Goal: Task Accomplishment & Management: Manage account settings

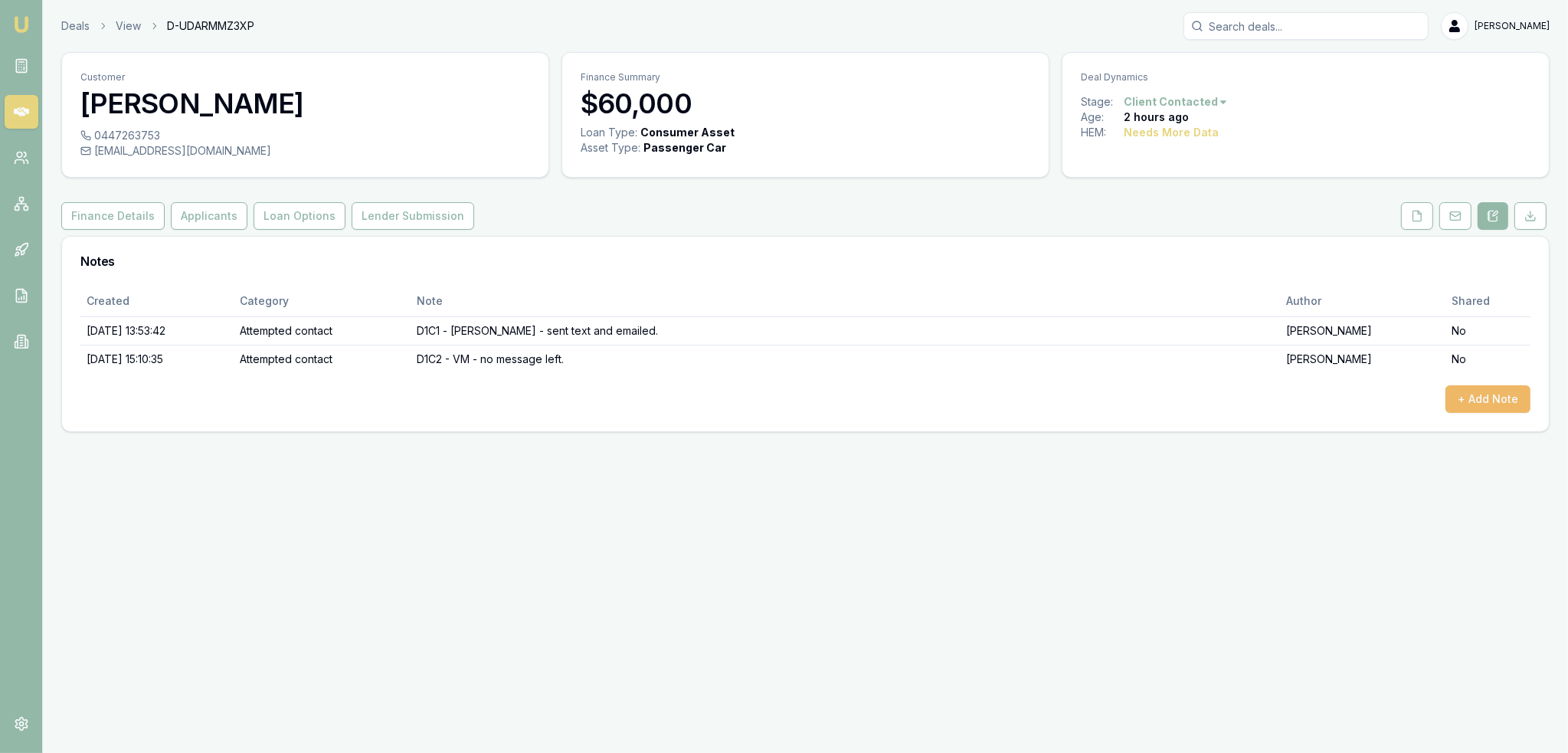
click at [1504, 389] on button "+ Add Note" at bounding box center [1488, 399] width 85 height 28
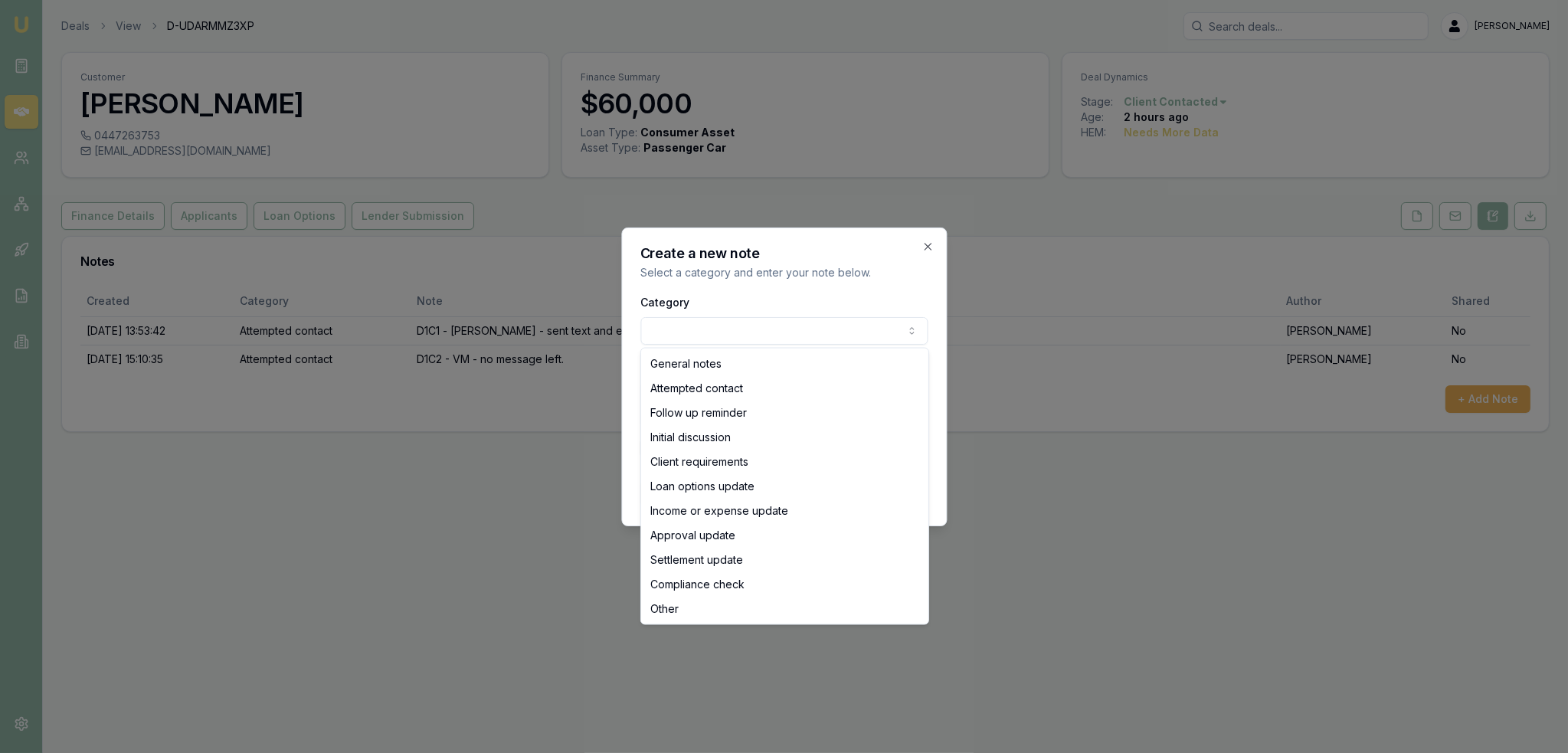
click at [847, 339] on body "Emu Broker Deals View D-UDARMMZ3XP Robyn Adams Toggle Menu Customer Kylie Gates…" at bounding box center [784, 376] width 1568 height 753
select select "ATTEMPTED_CONTACT"
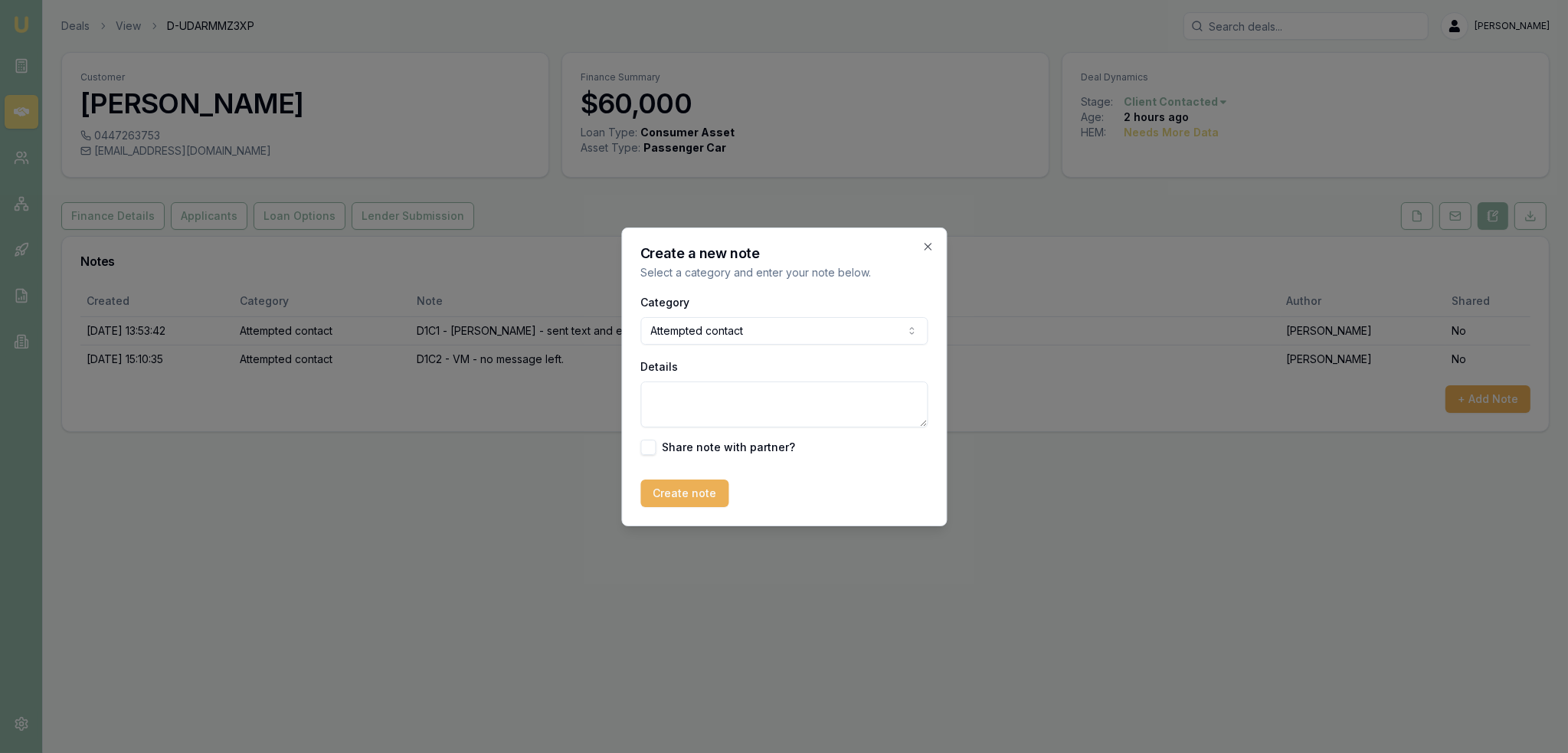
click at [701, 392] on textarea "Details" at bounding box center [784, 404] width 287 height 46
type textarea "D1C3 - VM - sent text."
click at [695, 497] on button "Create note" at bounding box center [684, 494] width 88 height 28
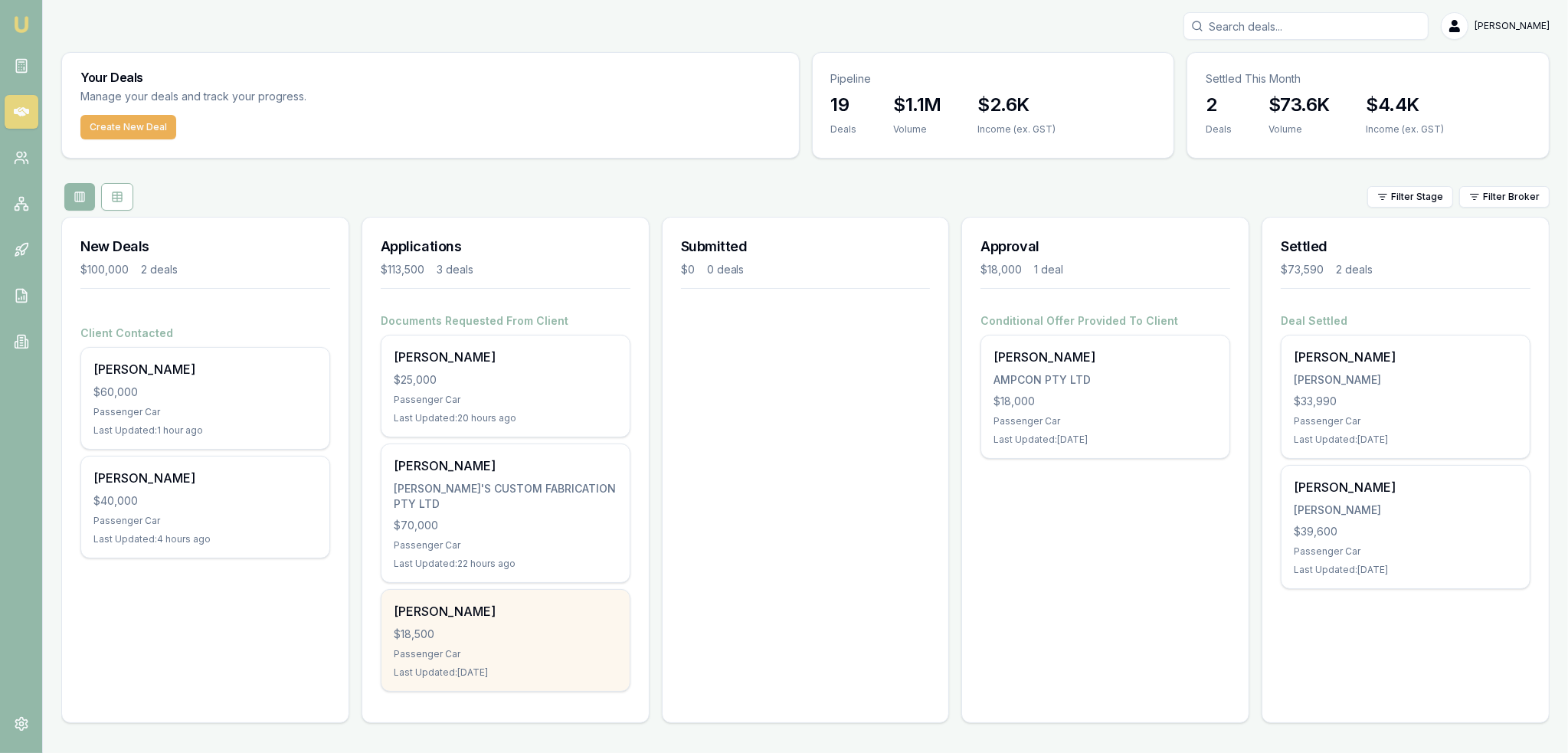
click at [481, 627] on div "$18,500" at bounding box center [505, 634] width 224 height 15
click at [438, 603] on div "[PERSON_NAME]" at bounding box center [505, 612] width 224 height 19
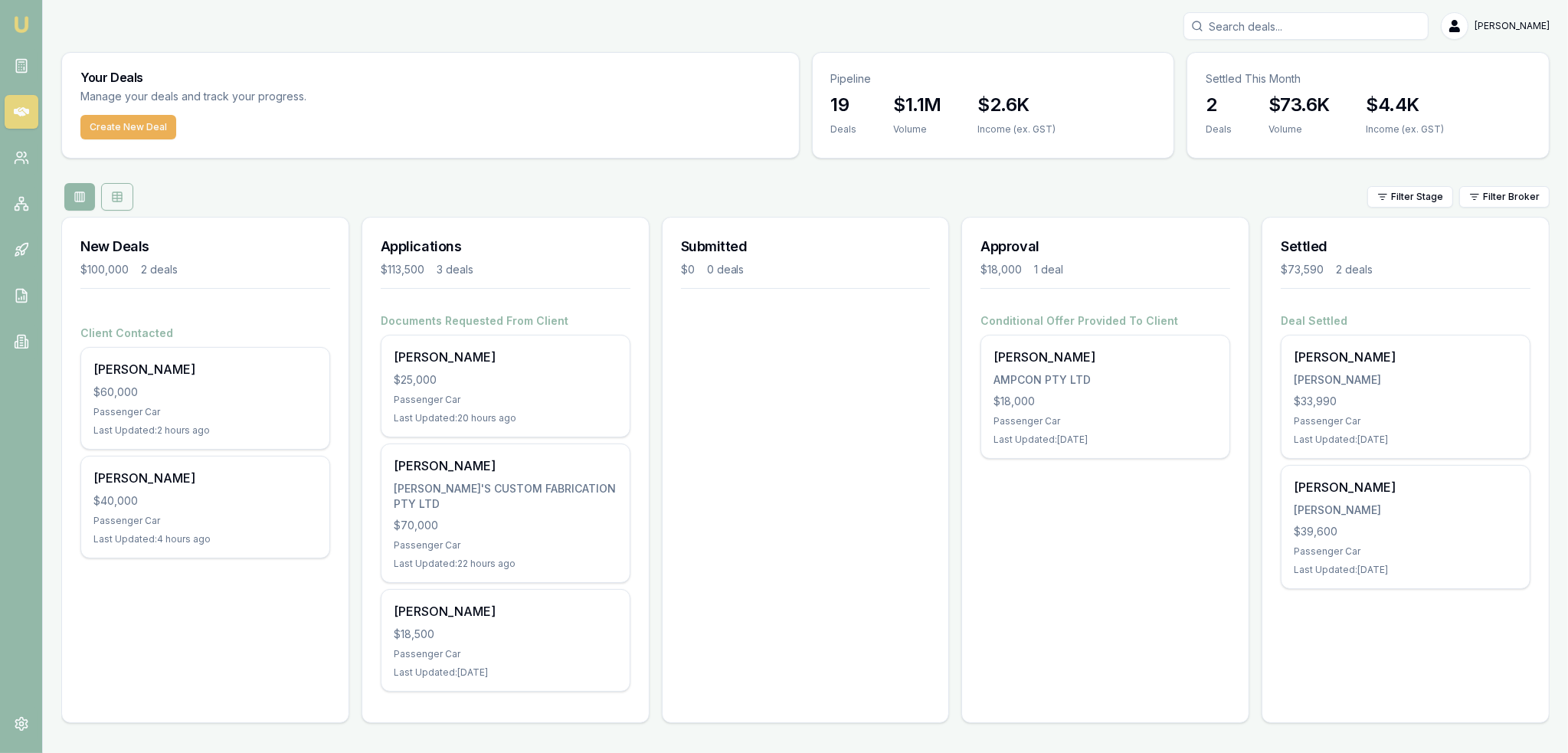
click at [107, 194] on button at bounding box center [117, 197] width 33 height 28
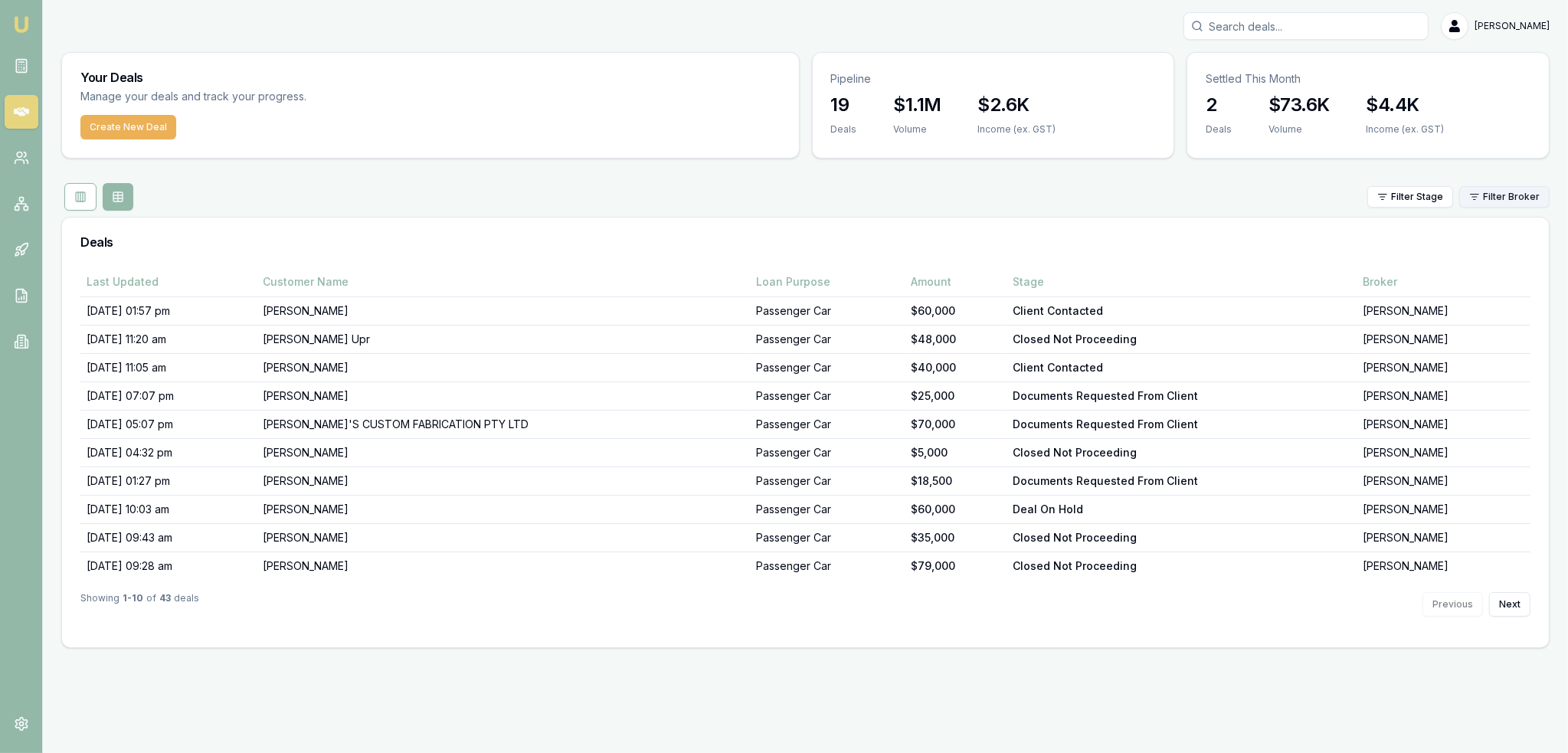
click at [1516, 194] on html "Emu Broker Robyn Adams Toggle Menu Your Deals Manage your deals and track your …" at bounding box center [784, 376] width 1568 height 753
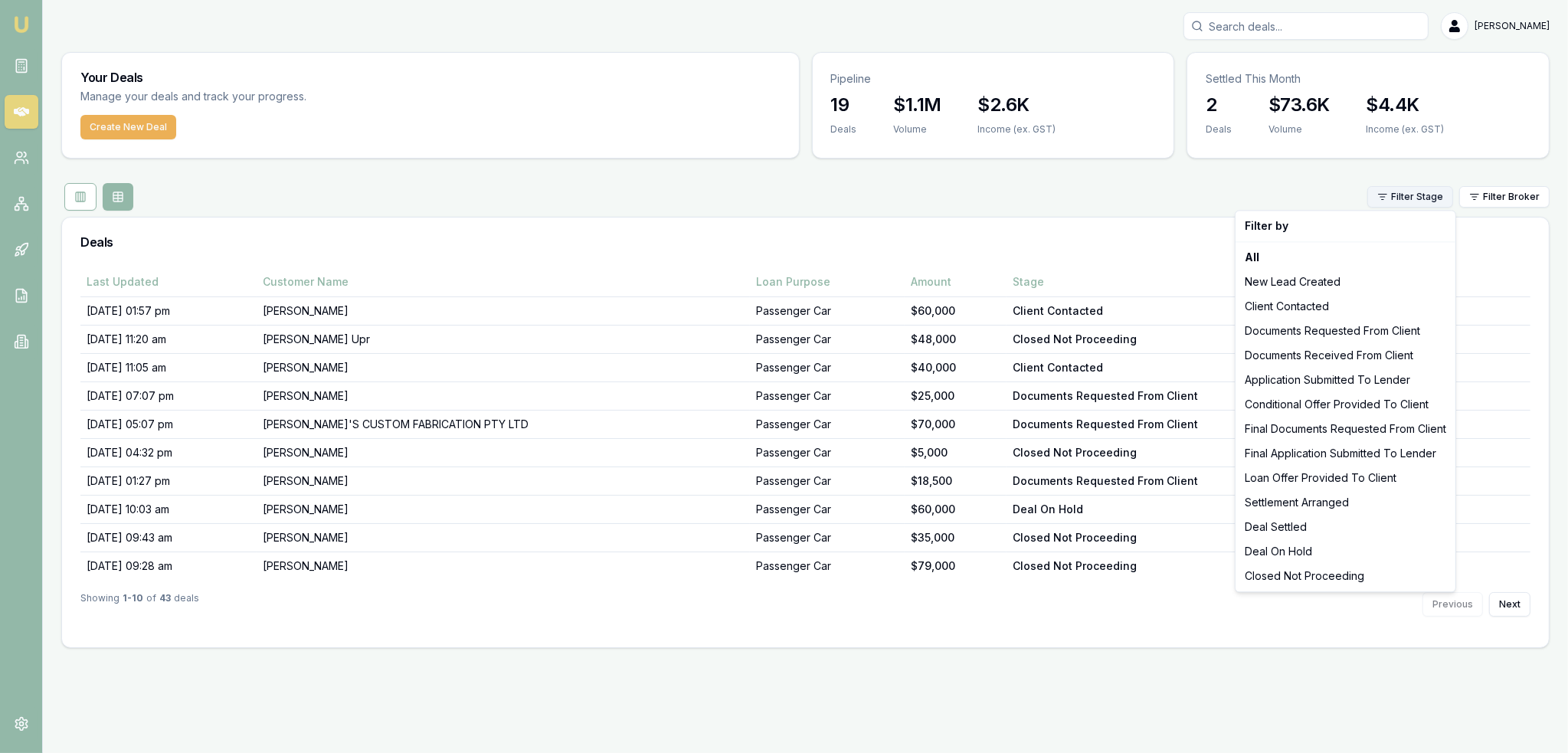
click at [1412, 195] on html "Emu Broker Robyn Adams Toggle Menu Your Deals Manage your deals and track your …" at bounding box center [784, 376] width 1568 height 753
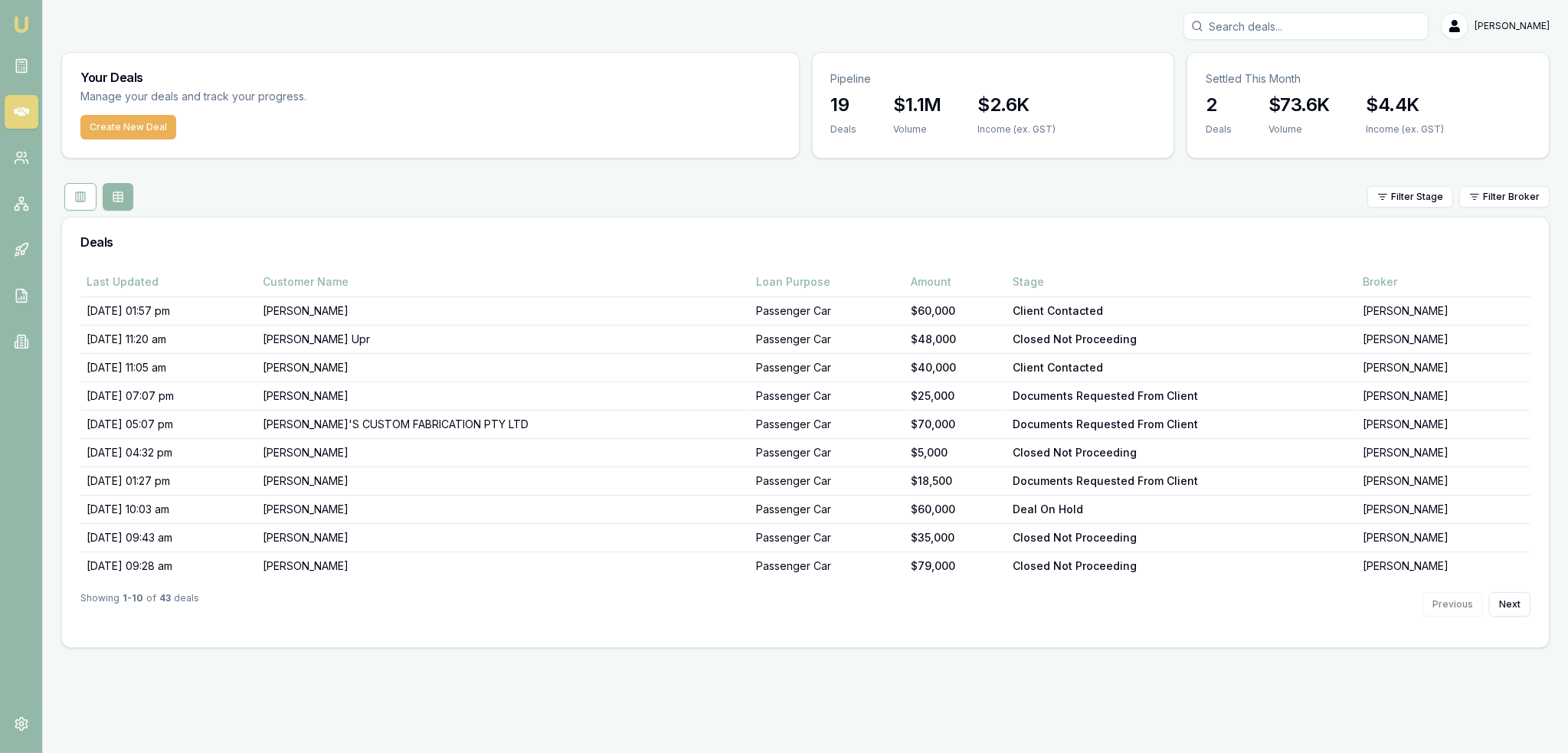
click at [1358, 27] on input "Search deals" at bounding box center [1306, 26] width 245 height 28
type input "wayne"
click at [1344, 67] on p "Wayne Ballinger" at bounding box center [1305, 67] width 232 height 15
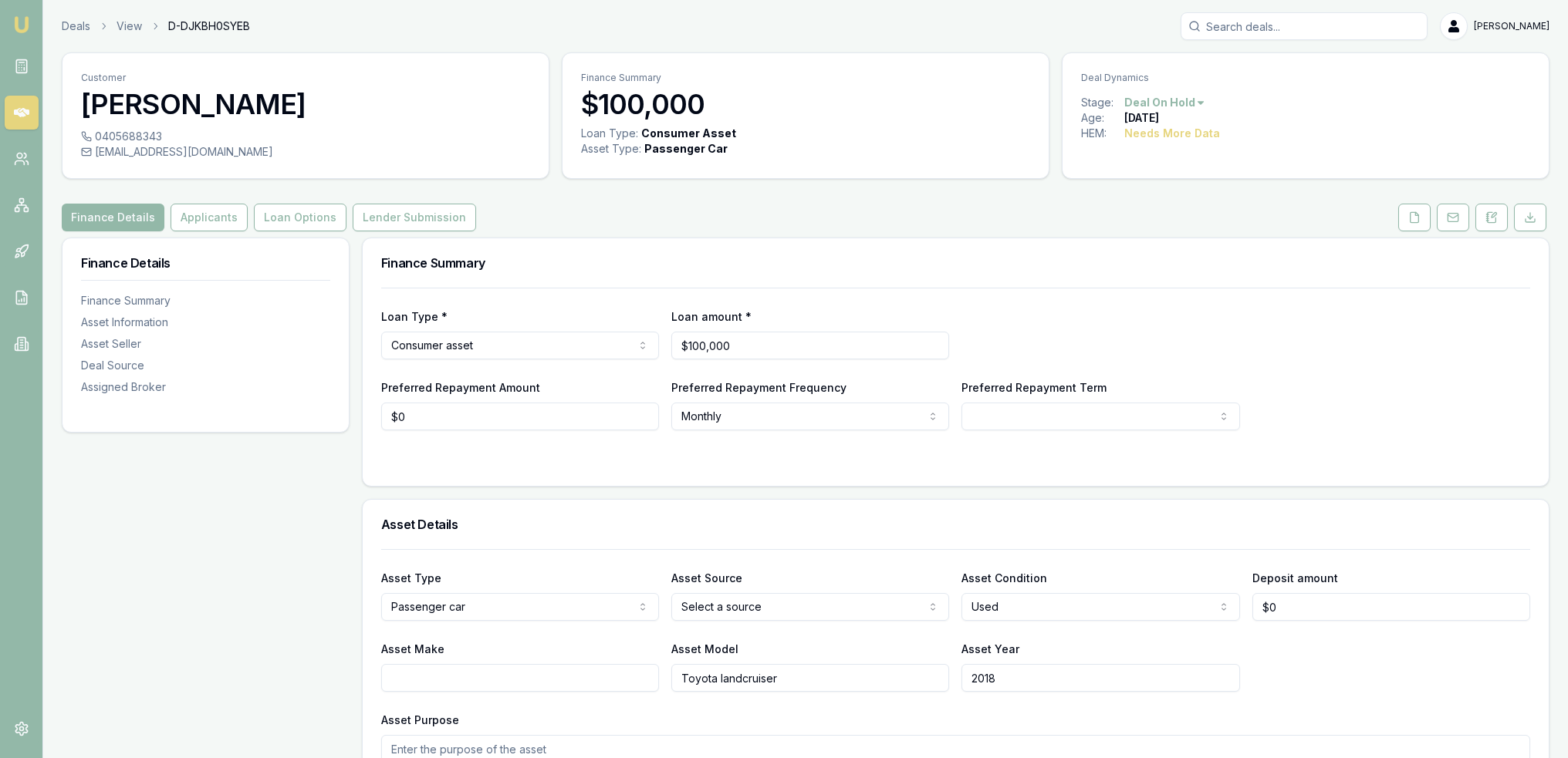
click at [20, 10] on nav "Emu Broker" at bounding box center [21, 187] width 43 height 373
click at [17, 20] on img at bounding box center [21, 25] width 19 height 19
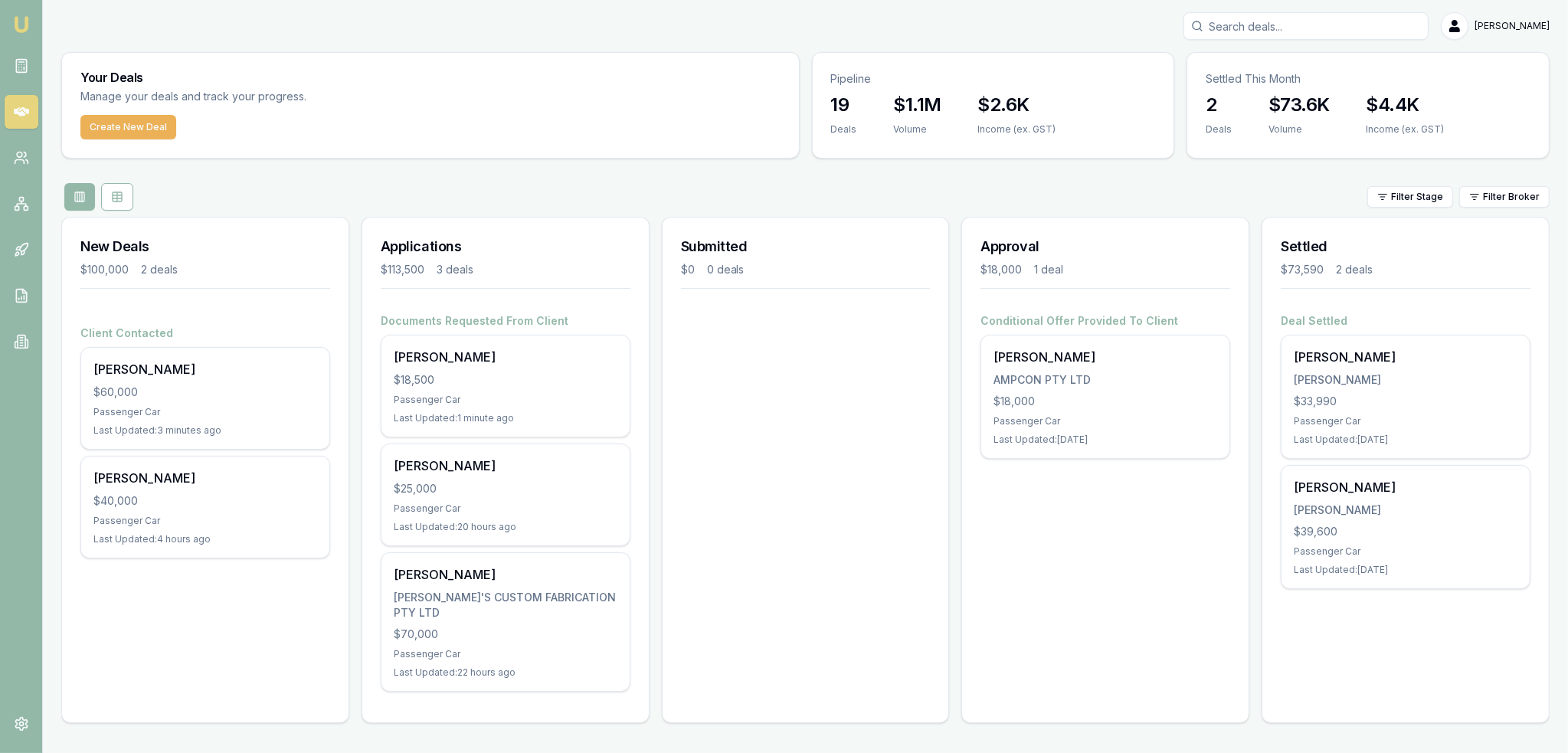
click at [1329, 24] on input "Search deals" at bounding box center [1306, 26] width 245 height 28
type input "wayne bill"
click at [1310, 102] on p "balie73@hotmail.com" at bounding box center [1305, 97] width 232 height 15
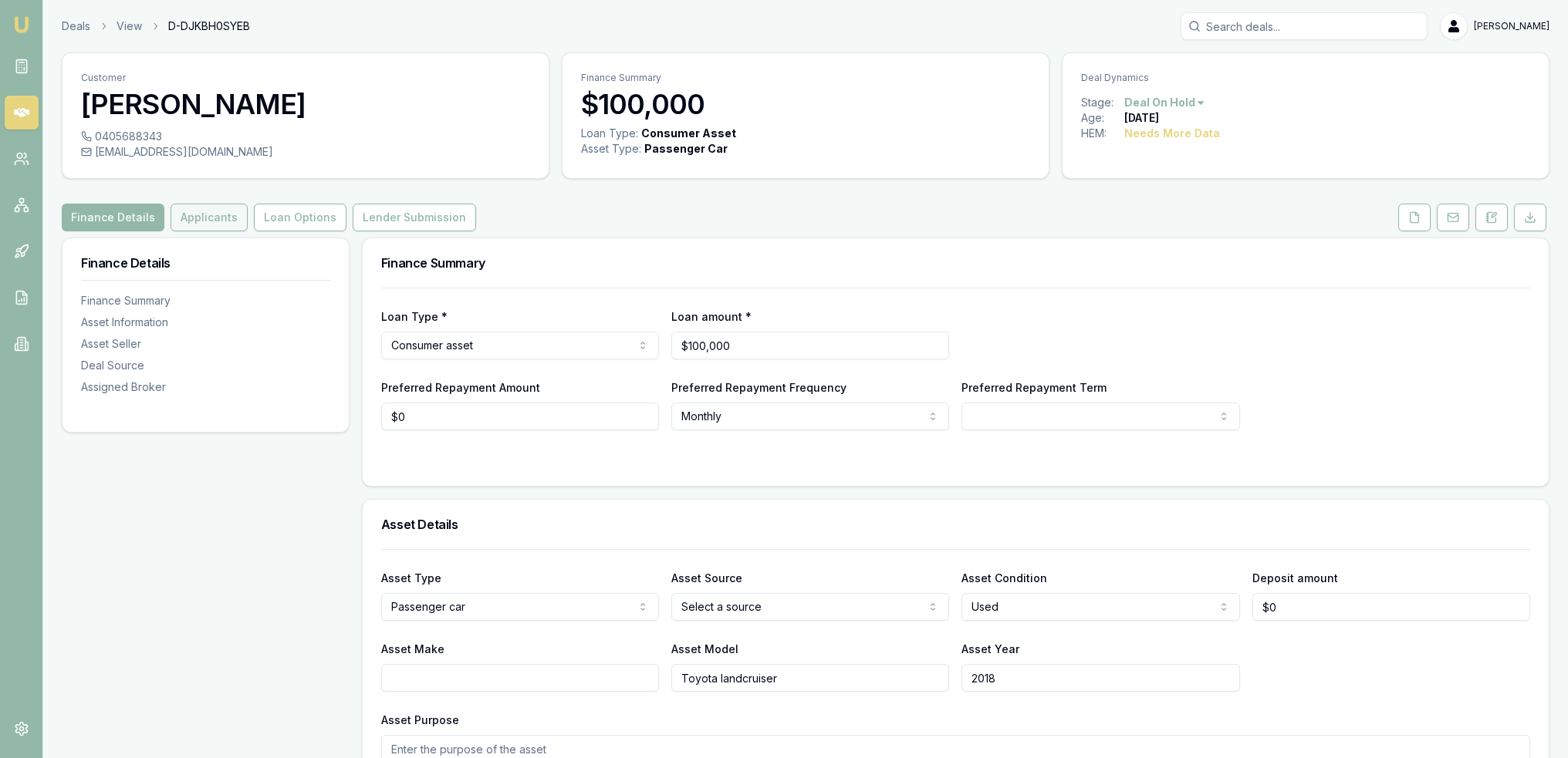
click at [210, 214] on button "Applicants" at bounding box center [209, 218] width 77 height 28
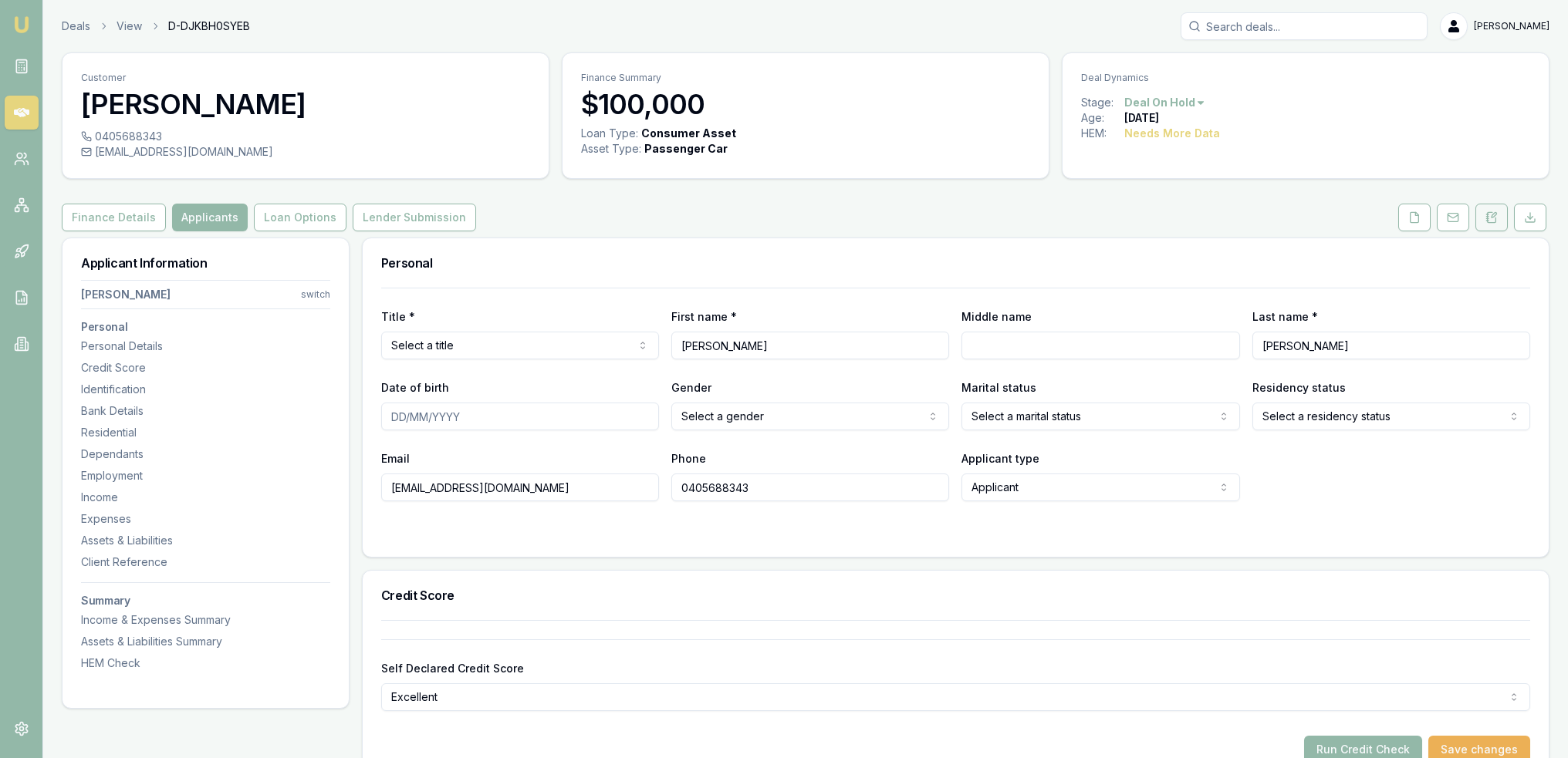
drag, startPoint x: 1493, startPoint y: 224, endPoint x: 1500, endPoint y: 214, distance: 12.2
click at [1492, 224] on button at bounding box center [1491, 218] width 33 height 28
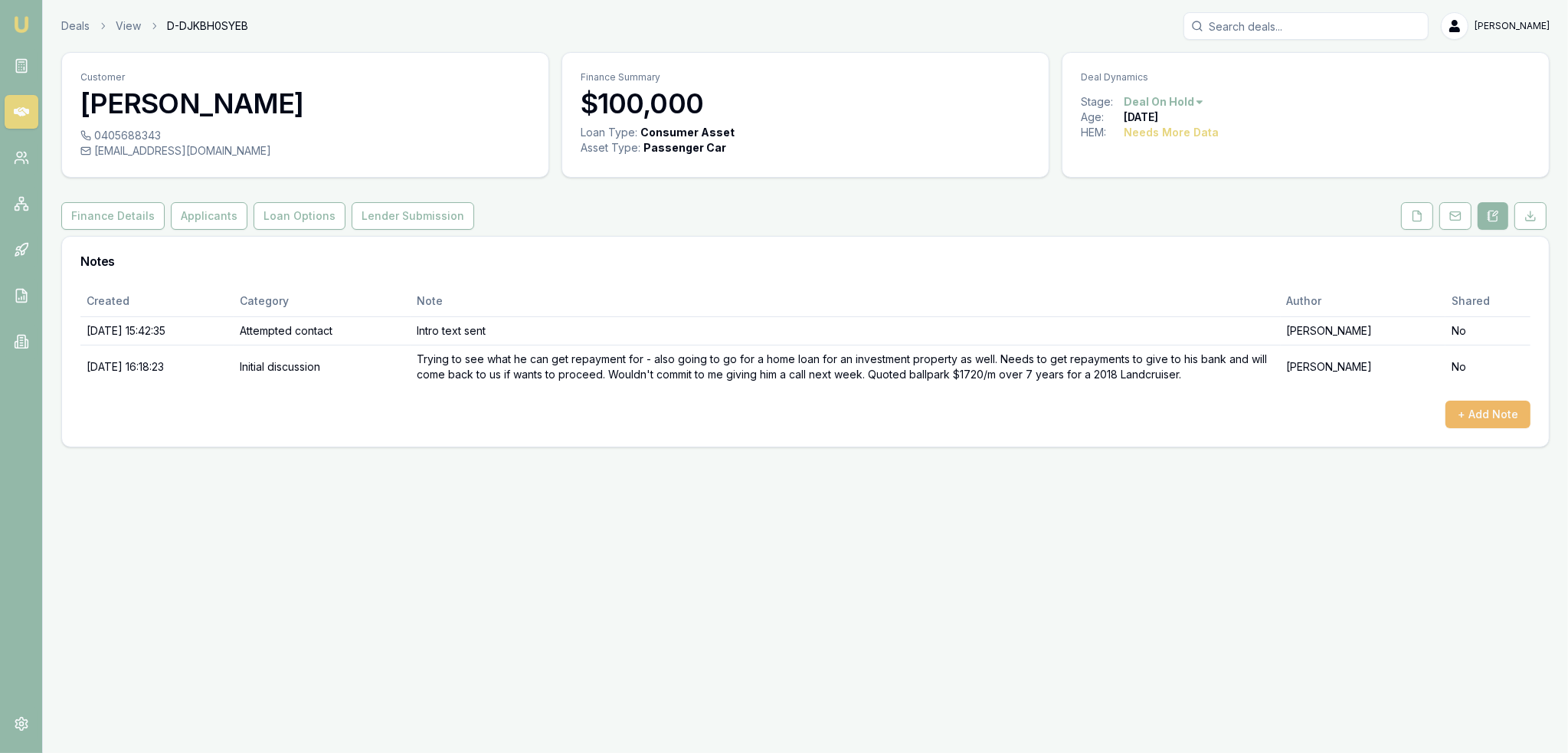
click at [1501, 408] on button "+ Add Note" at bounding box center [1488, 415] width 85 height 28
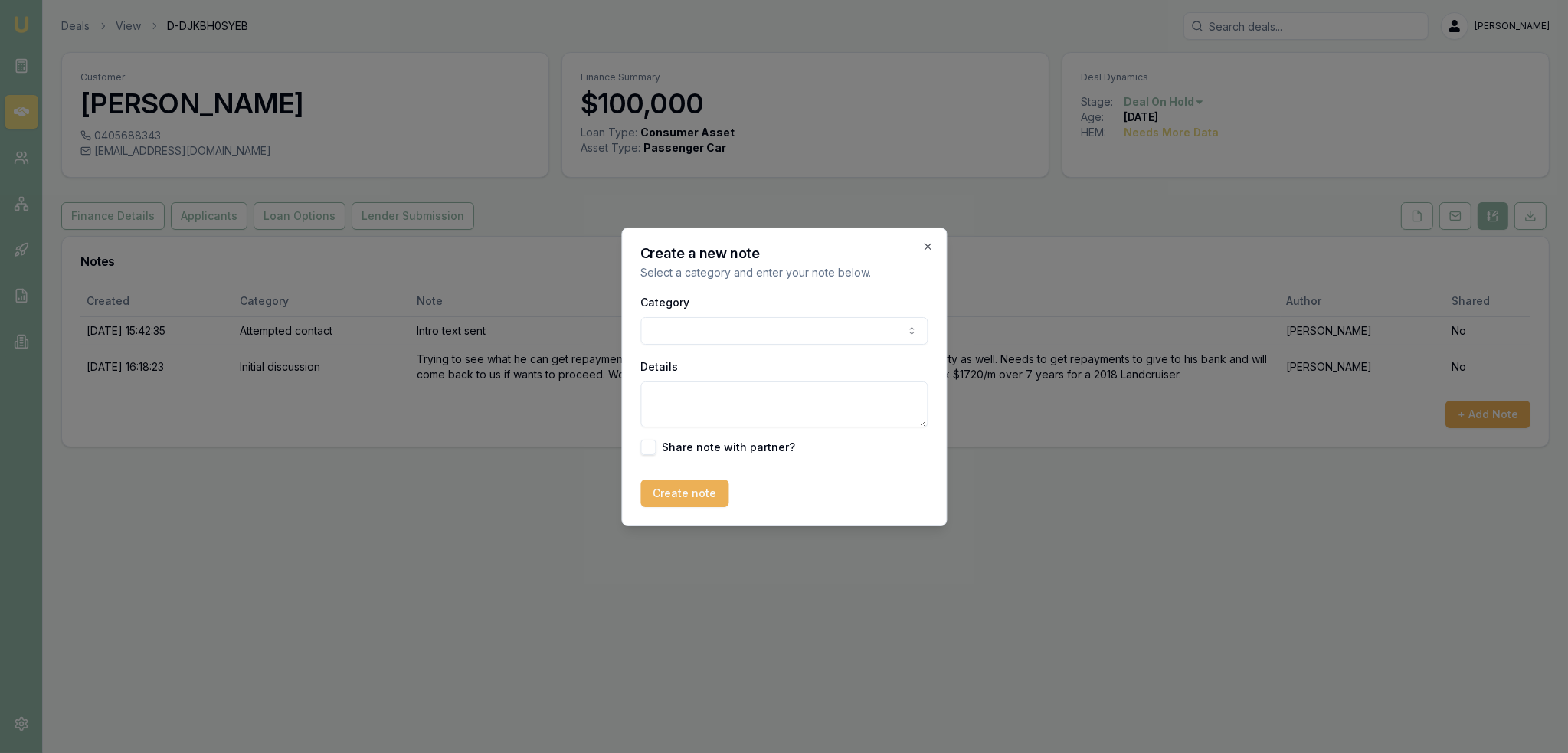
click at [778, 340] on body "Emu Broker Deals View D-DJKBH0SYEB Robyn Adams Toggle Menu Customer Wayne Balli…" at bounding box center [784, 376] width 1568 height 753
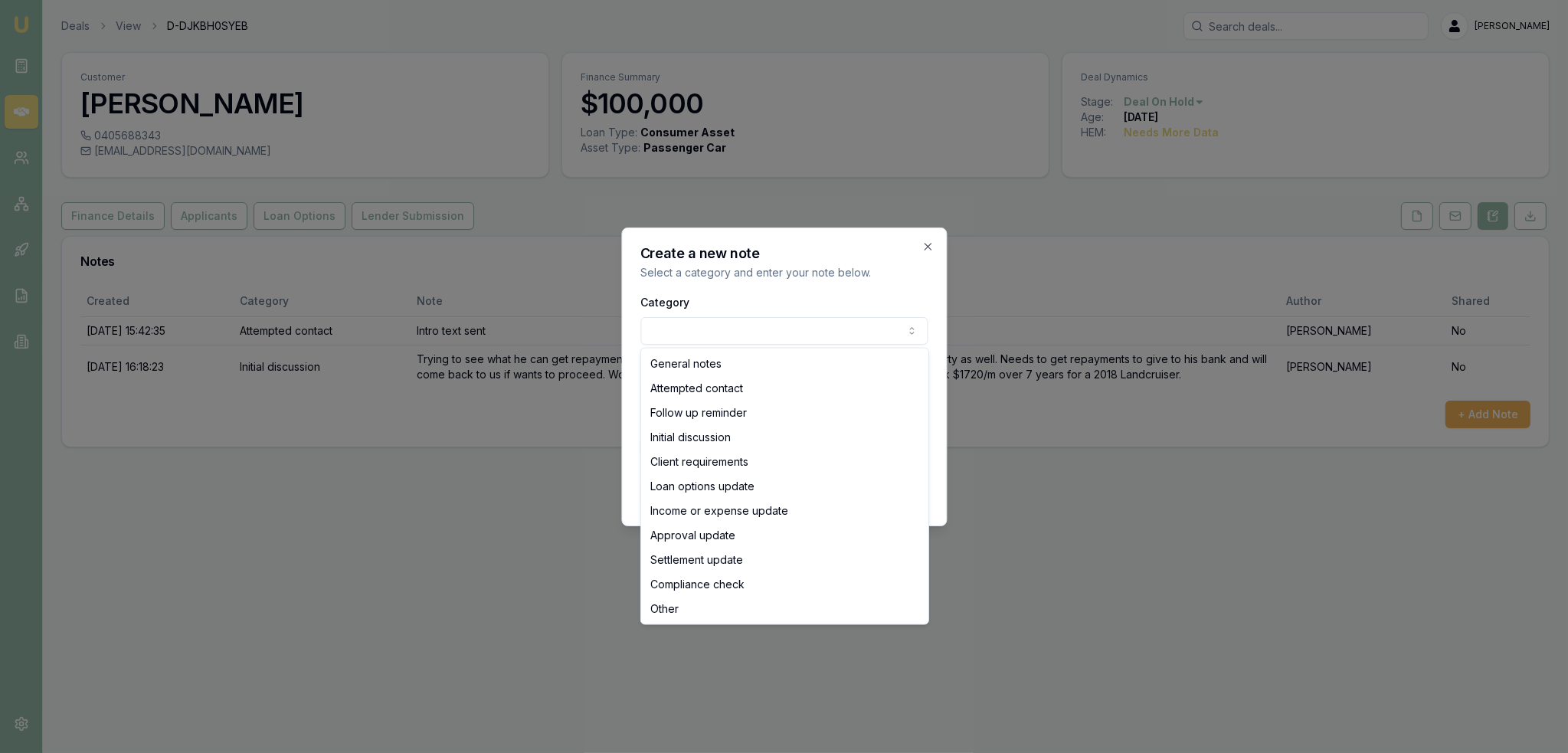
select select "ATTEMPTED_CONTACT"
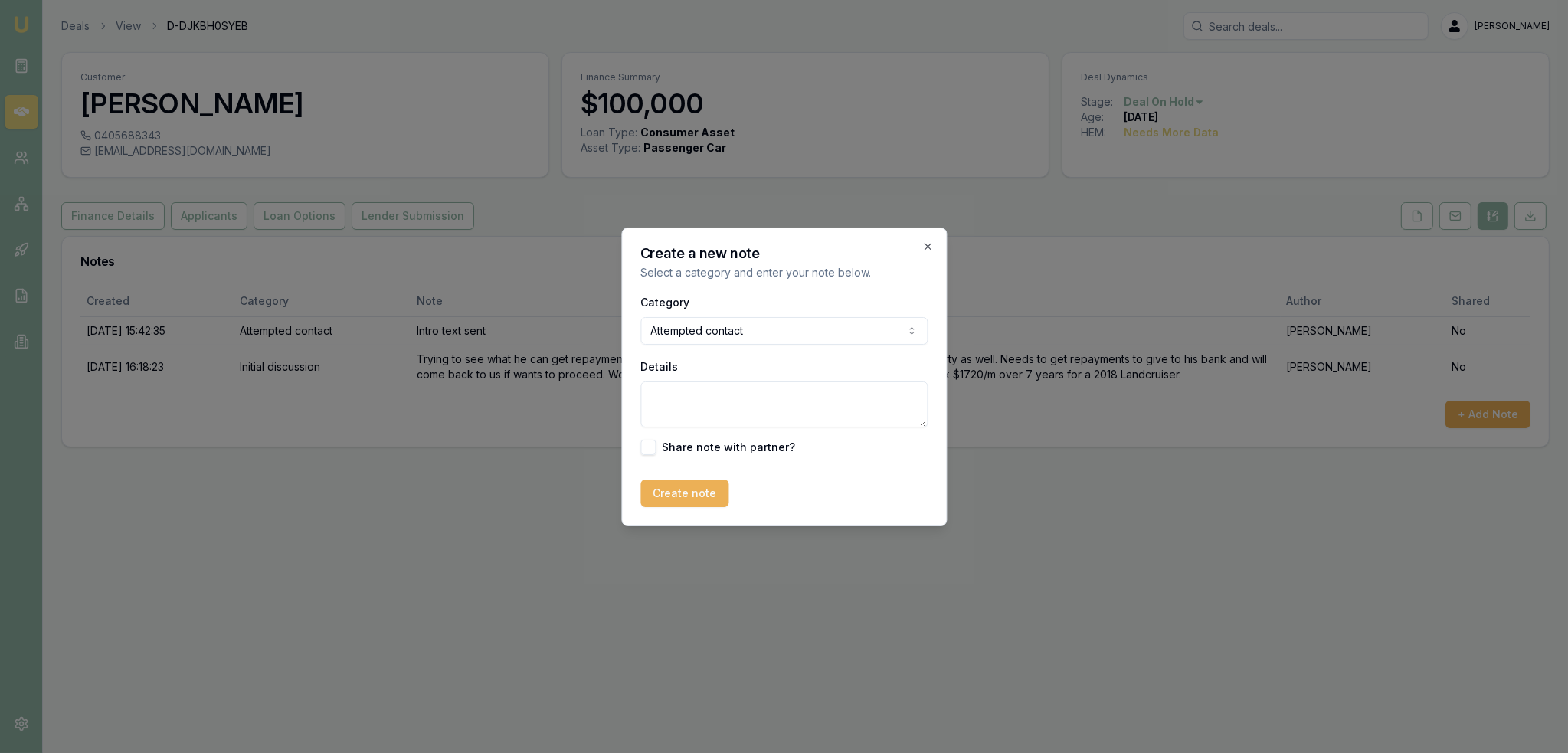
click at [711, 399] on textarea "Details" at bounding box center [784, 404] width 287 height 46
type textarea "VM - LM - sent text."
click at [697, 497] on button "Create note" at bounding box center [684, 494] width 88 height 28
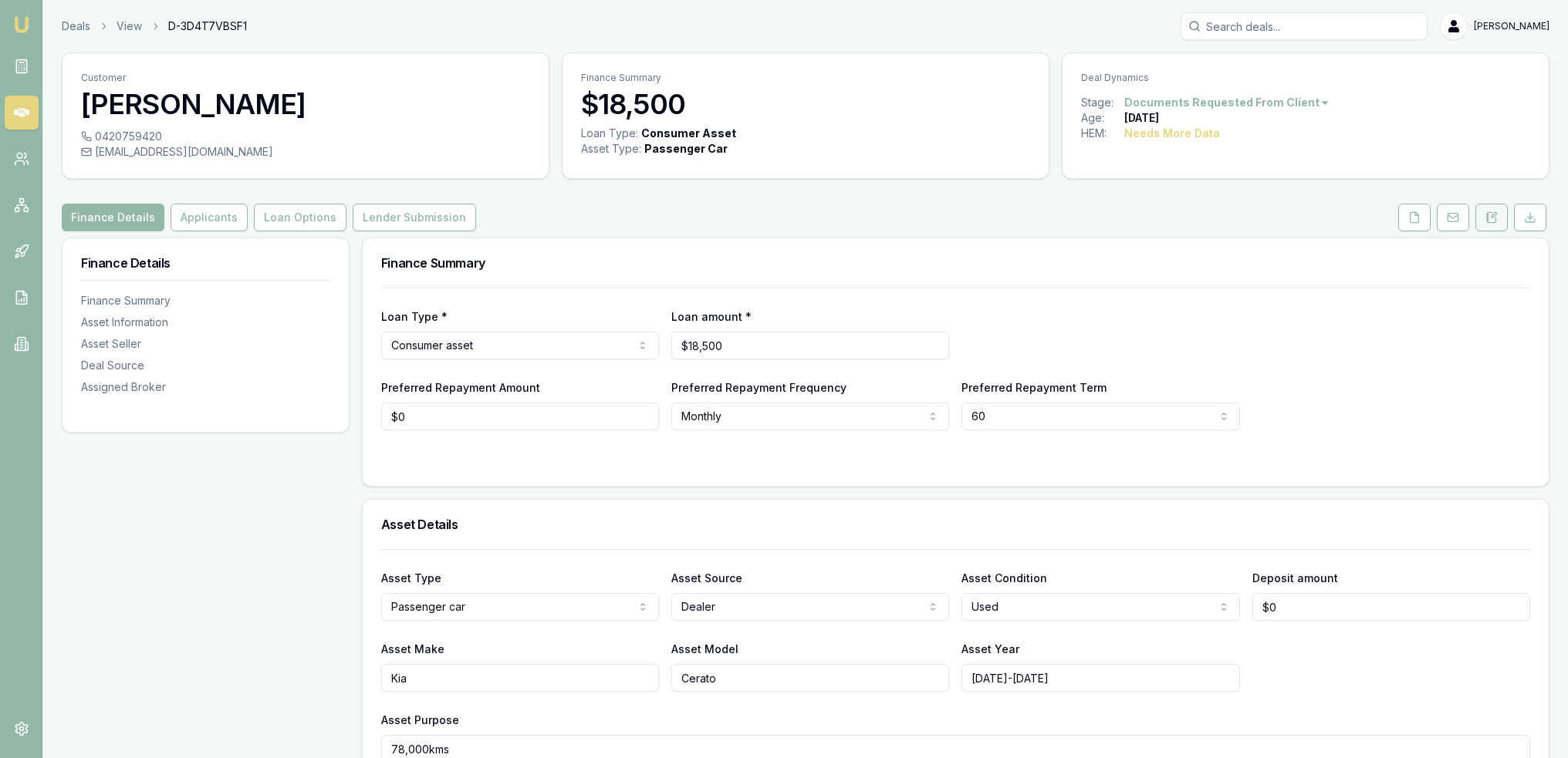
click at [1493, 215] on icon at bounding box center [1491, 217] width 12 height 12
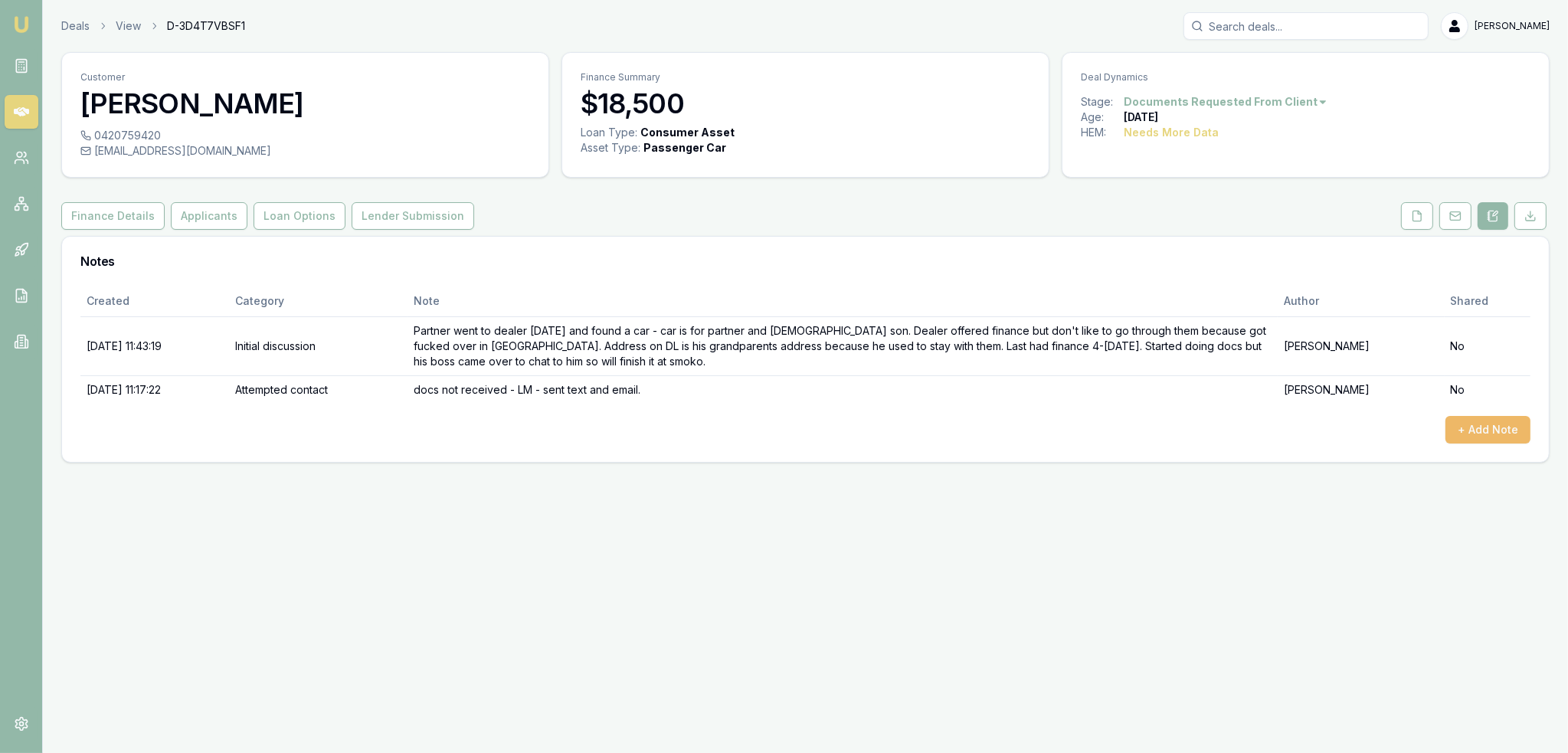
click at [1490, 427] on button "+ Add Note" at bounding box center [1488, 430] width 85 height 28
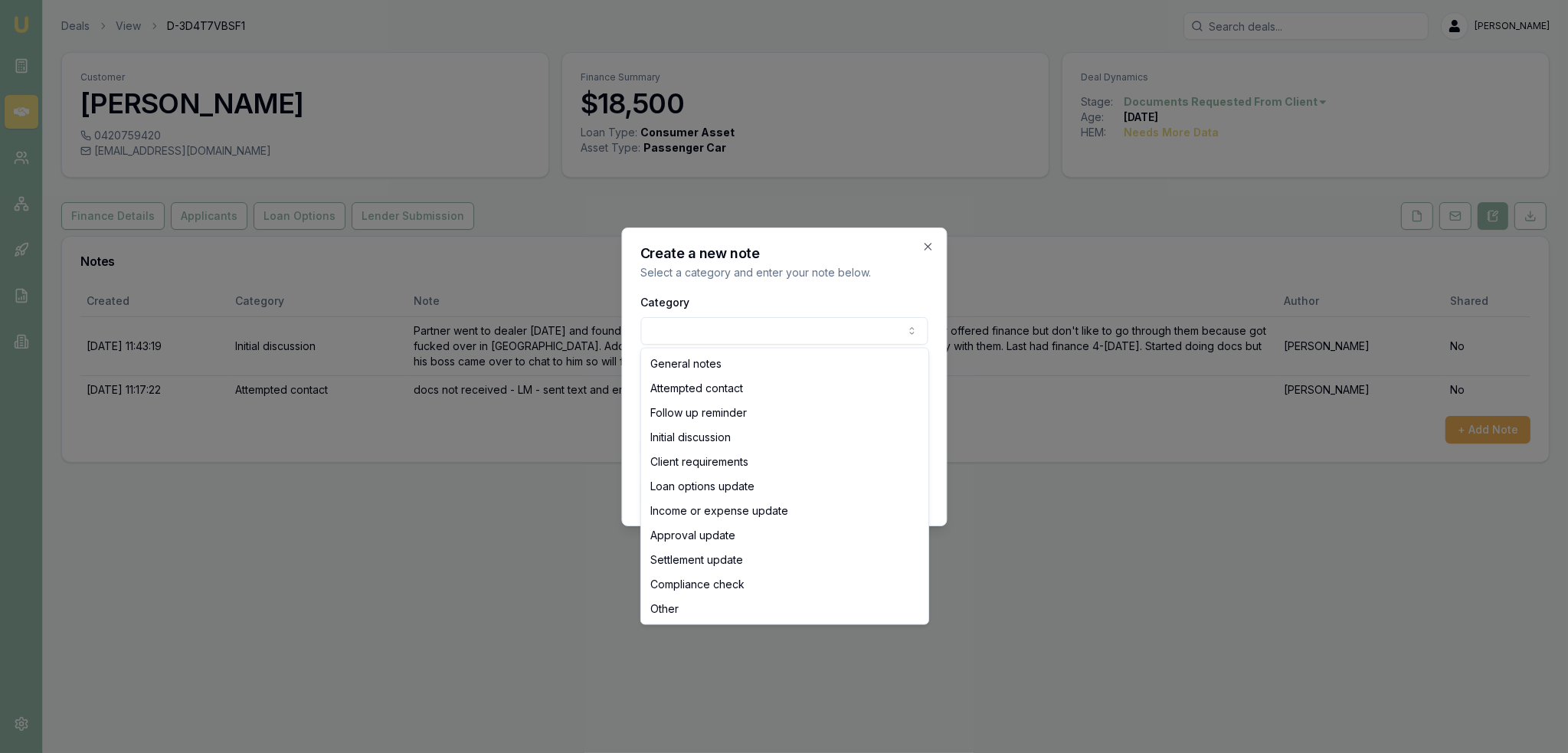
click at [717, 330] on body "Emu Broker Deals View D-3D4T7VBSF1 Robyn Adams Toggle Menu Customer Ronin Adams…" at bounding box center [784, 376] width 1568 height 753
select select "ATTEMPTED_CONTACT"
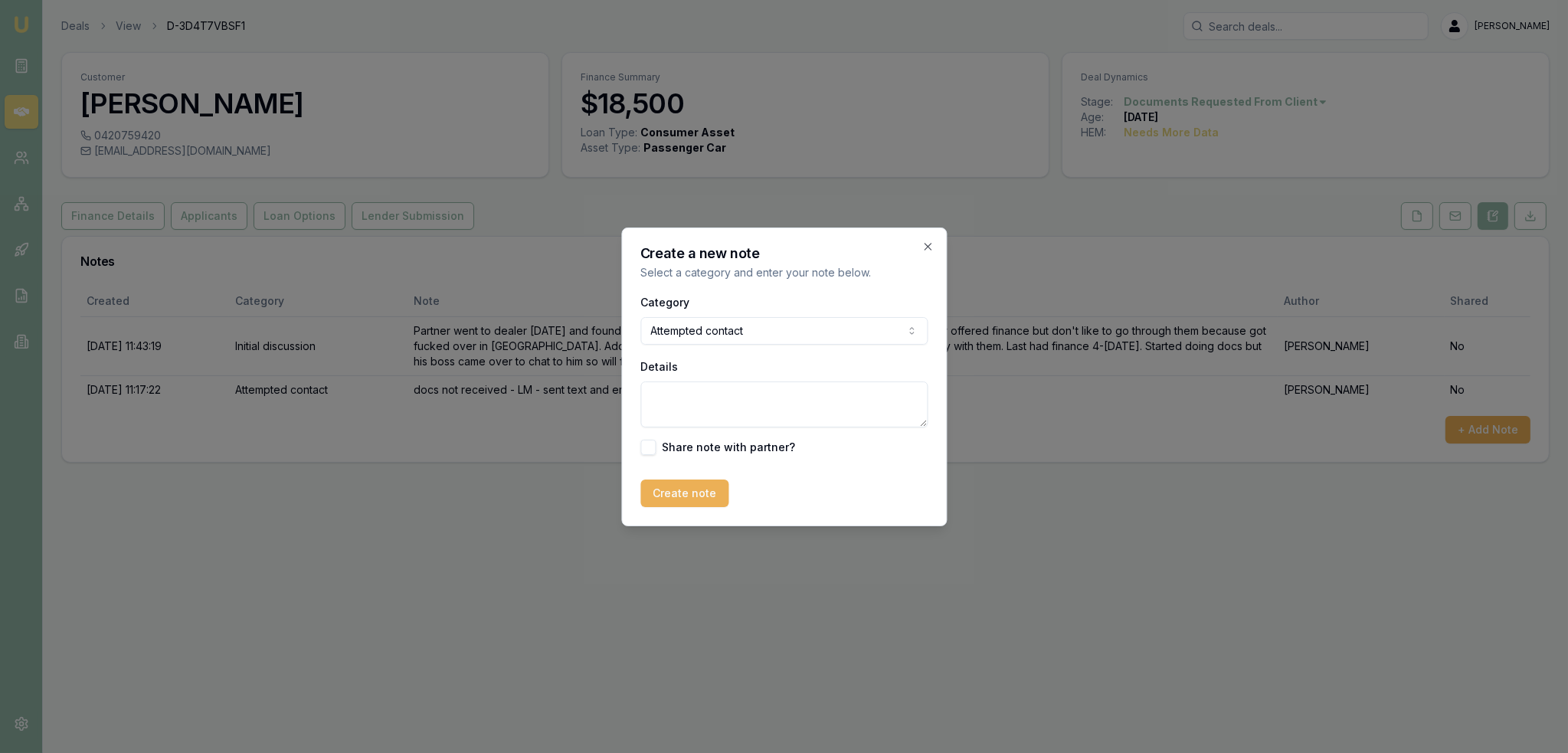
click at [705, 401] on textarea "Details" at bounding box center [784, 404] width 287 height 46
type textarea "V"
type textarea "VM - no message left."
click at [691, 486] on button "Create note" at bounding box center [684, 494] width 88 height 28
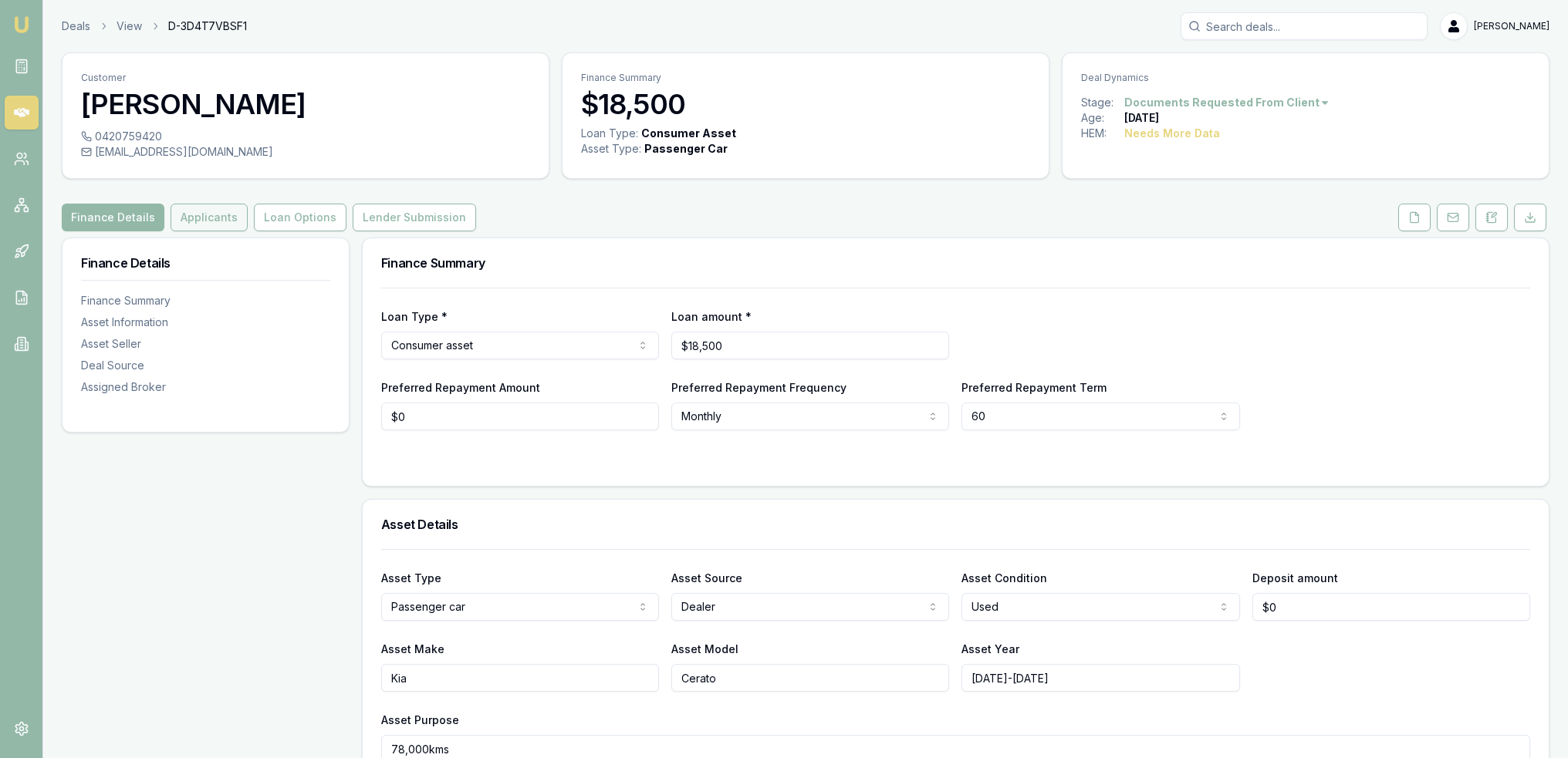
click at [206, 210] on button "Applicants" at bounding box center [209, 218] width 77 height 28
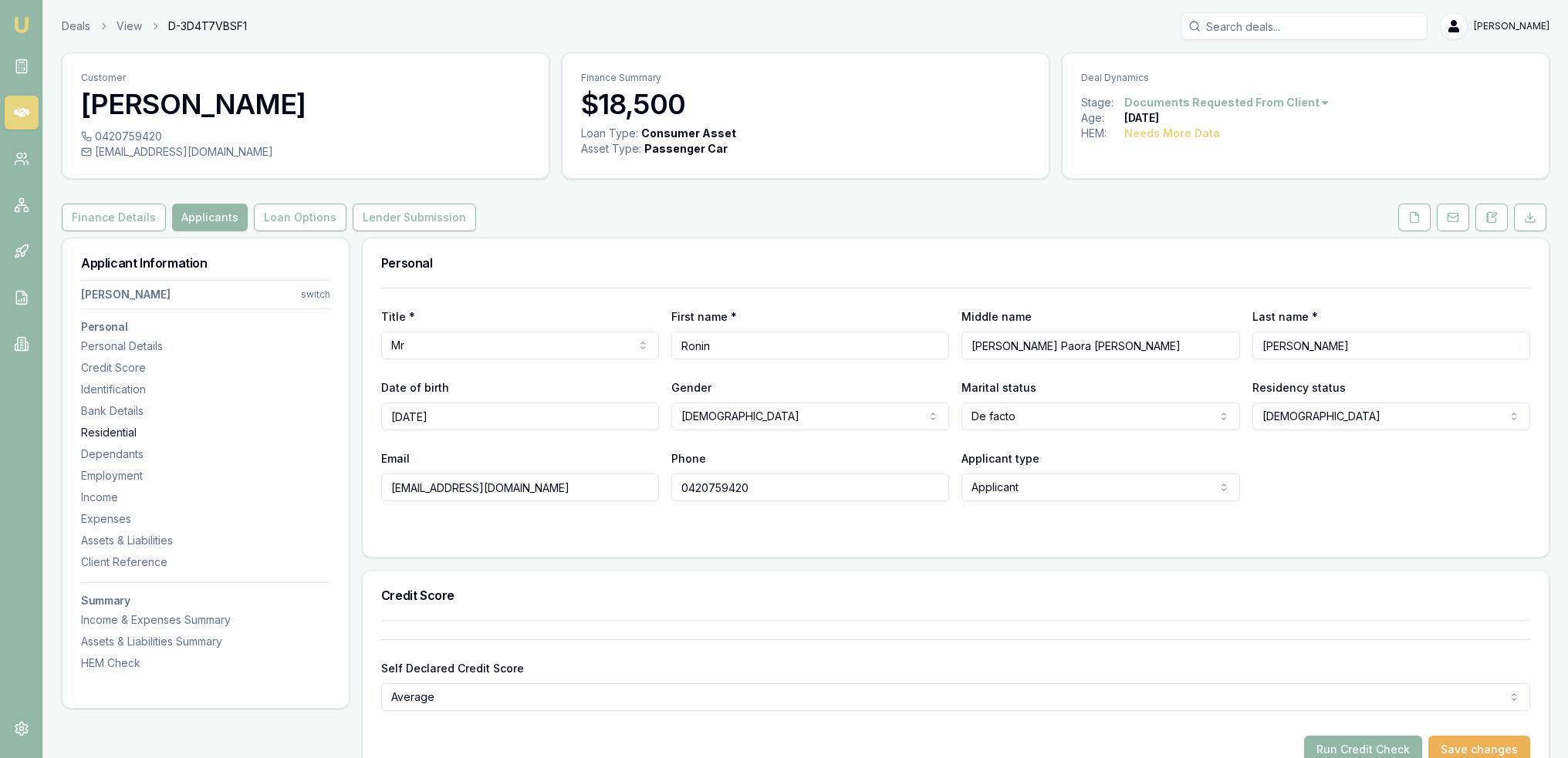
click at [112, 436] on div "Residential" at bounding box center [206, 432] width 249 height 16
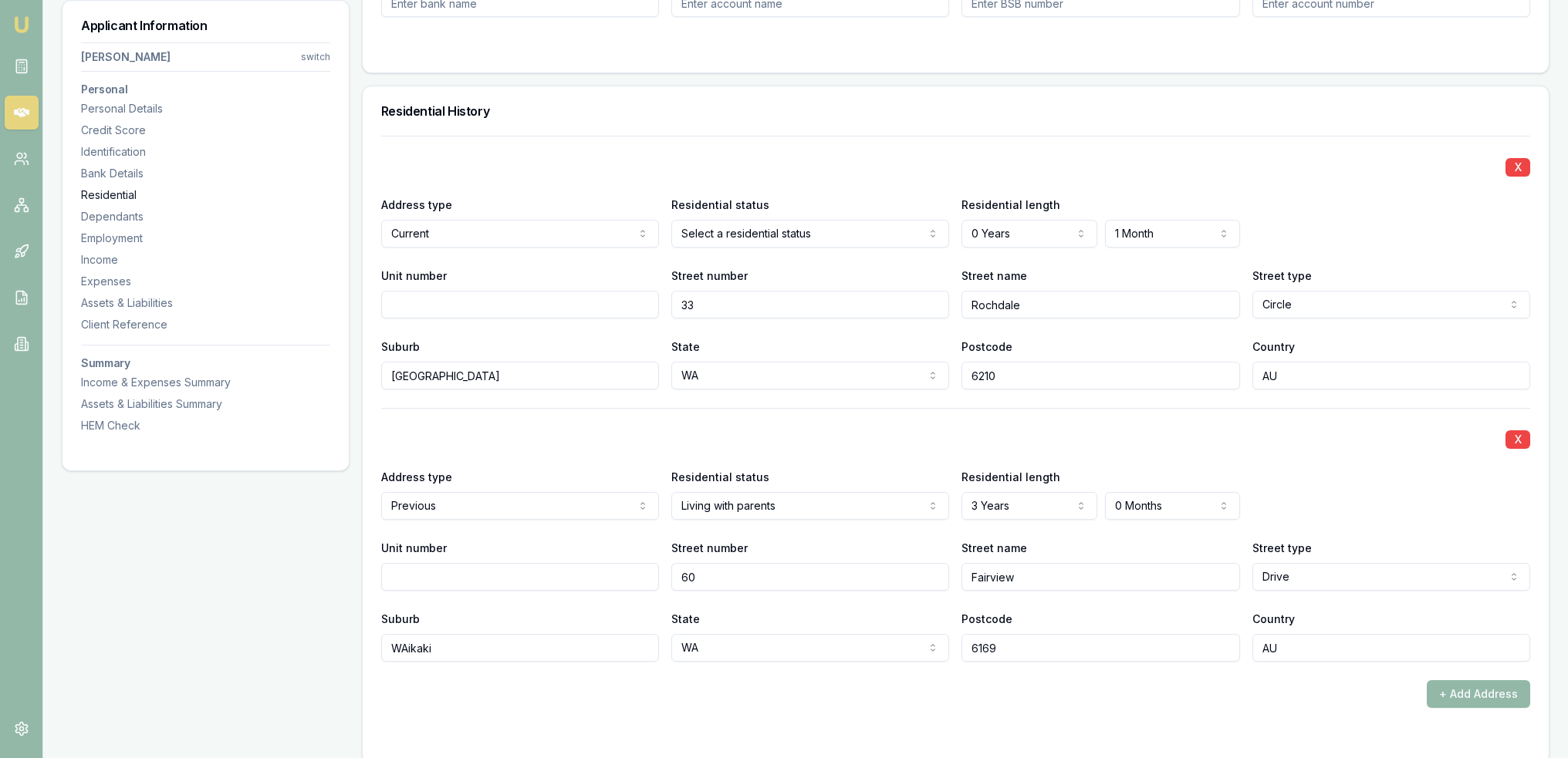
scroll to position [1484, 0]
